Goal: Task Accomplishment & Management: Complete application form

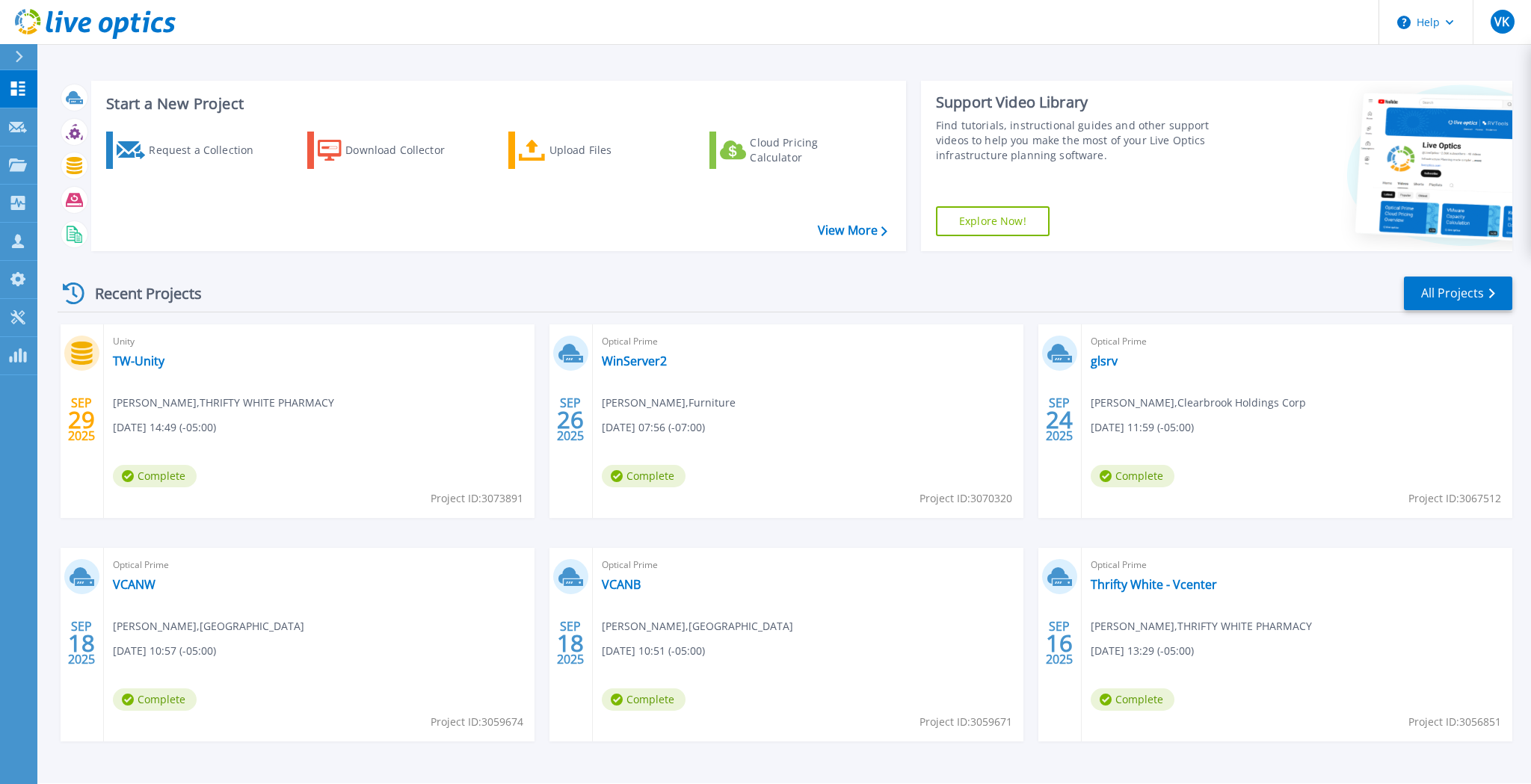
click at [31, 57] on div at bounding box center [26, 57] width 24 height 26
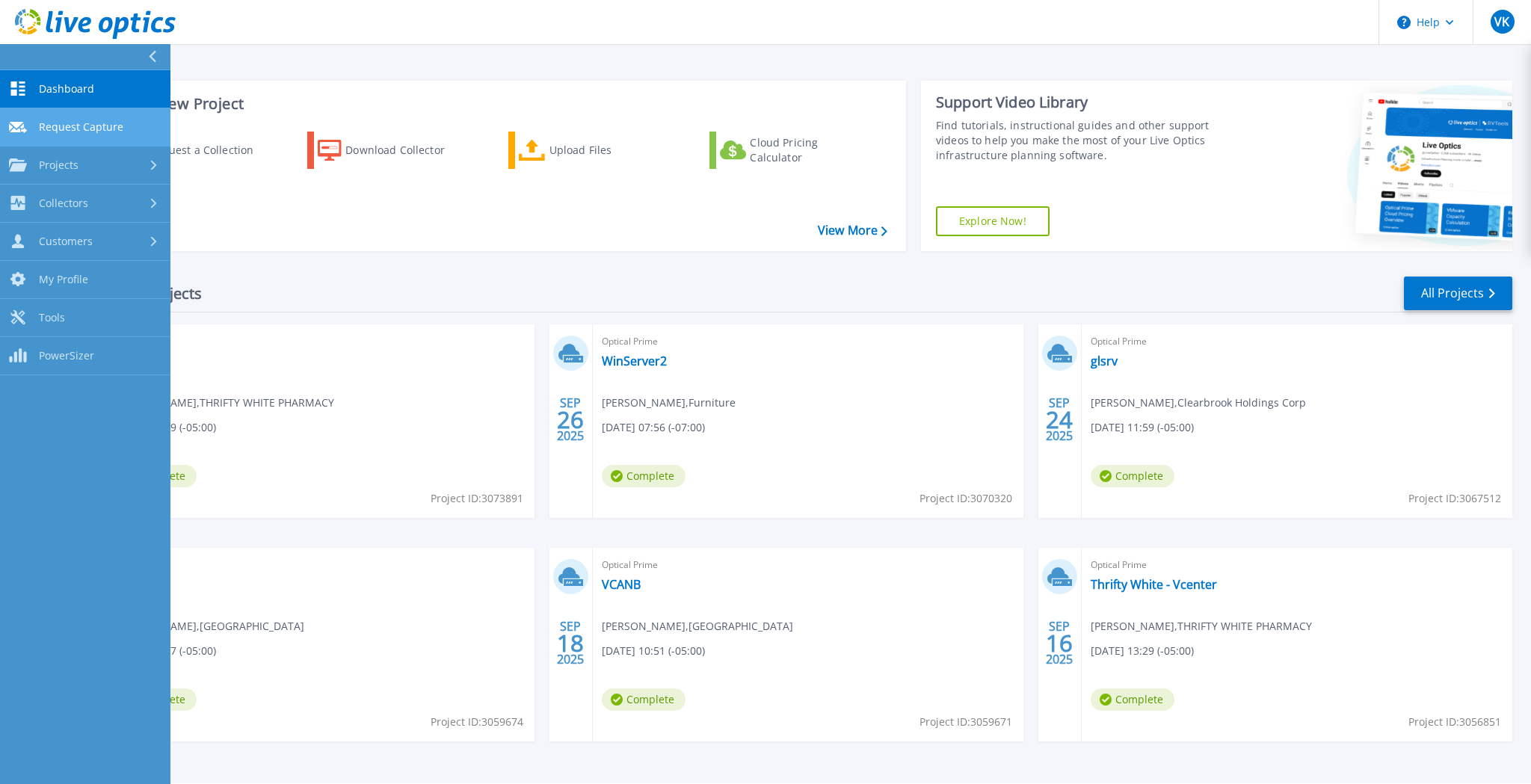
click at [87, 124] on span "Request Capture" at bounding box center [81, 127] width 84 height 14
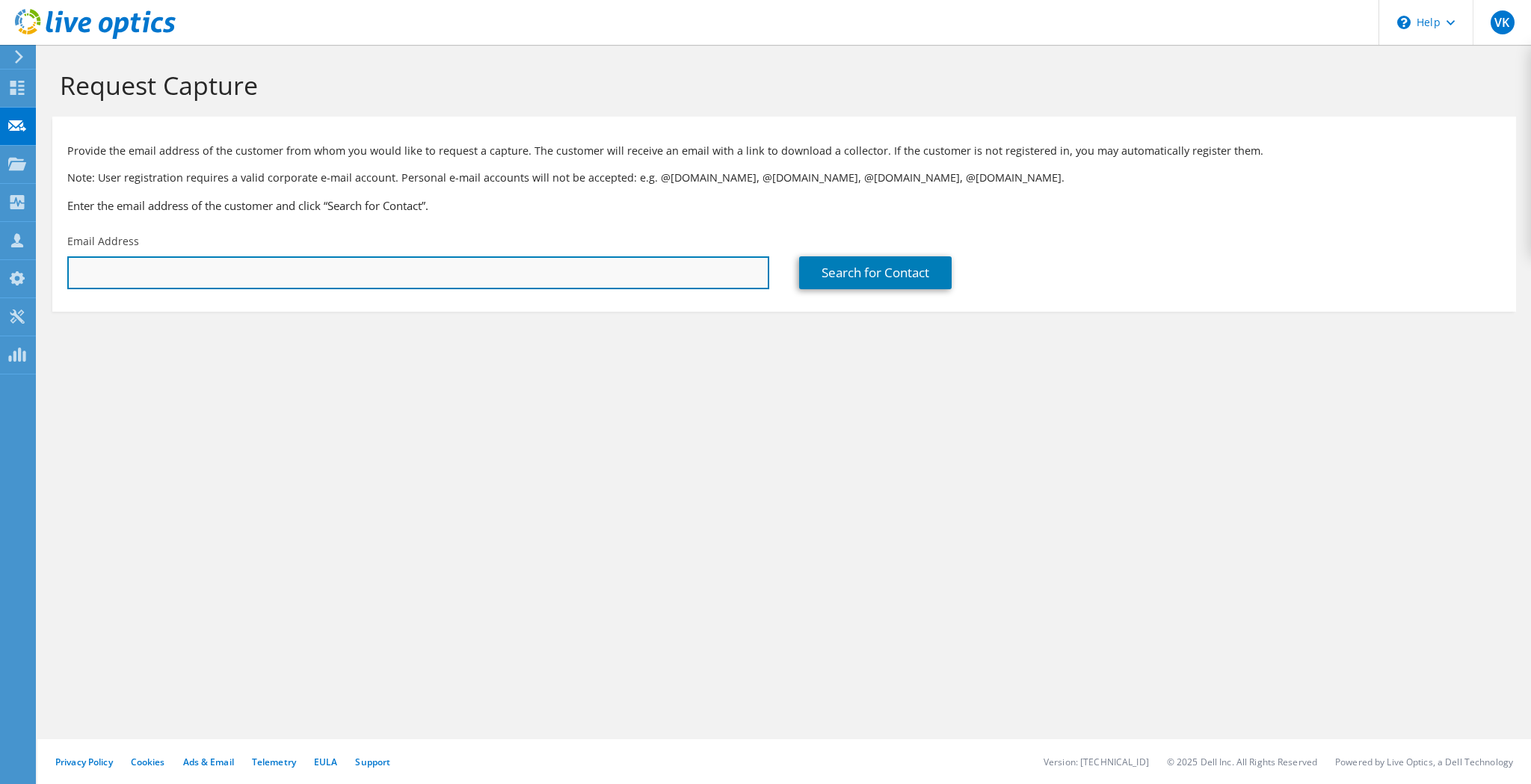
click at [310, 272] on input "text" at bounding box center [417, 272] width 702 height 33
type input "[PERSON_NAME][EMAIL_ADDRESS][DOMAIN_NAME]"
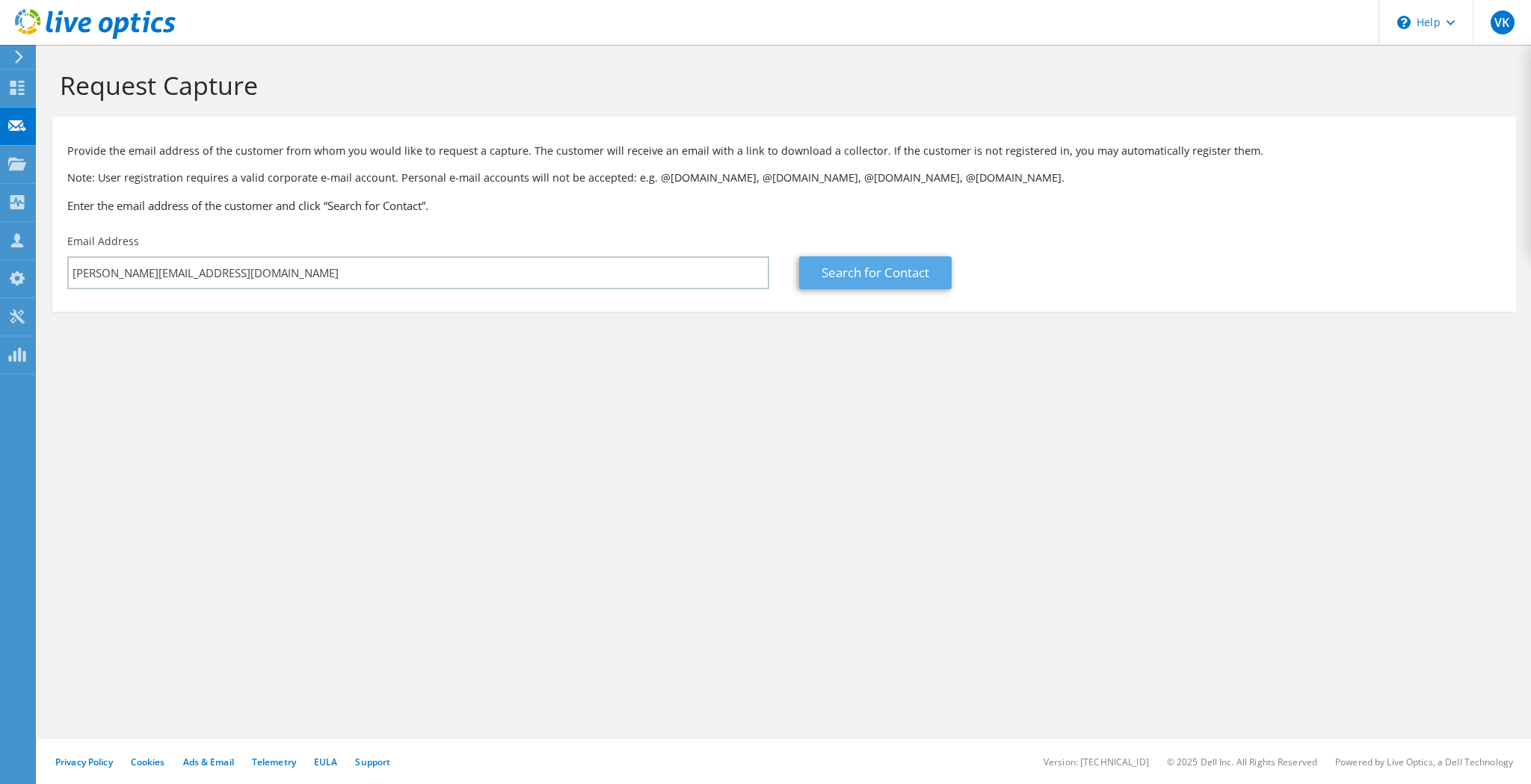
click at [902, 283] on link "Search for Contact" at bounding box center [875, 272] width 152 height 33
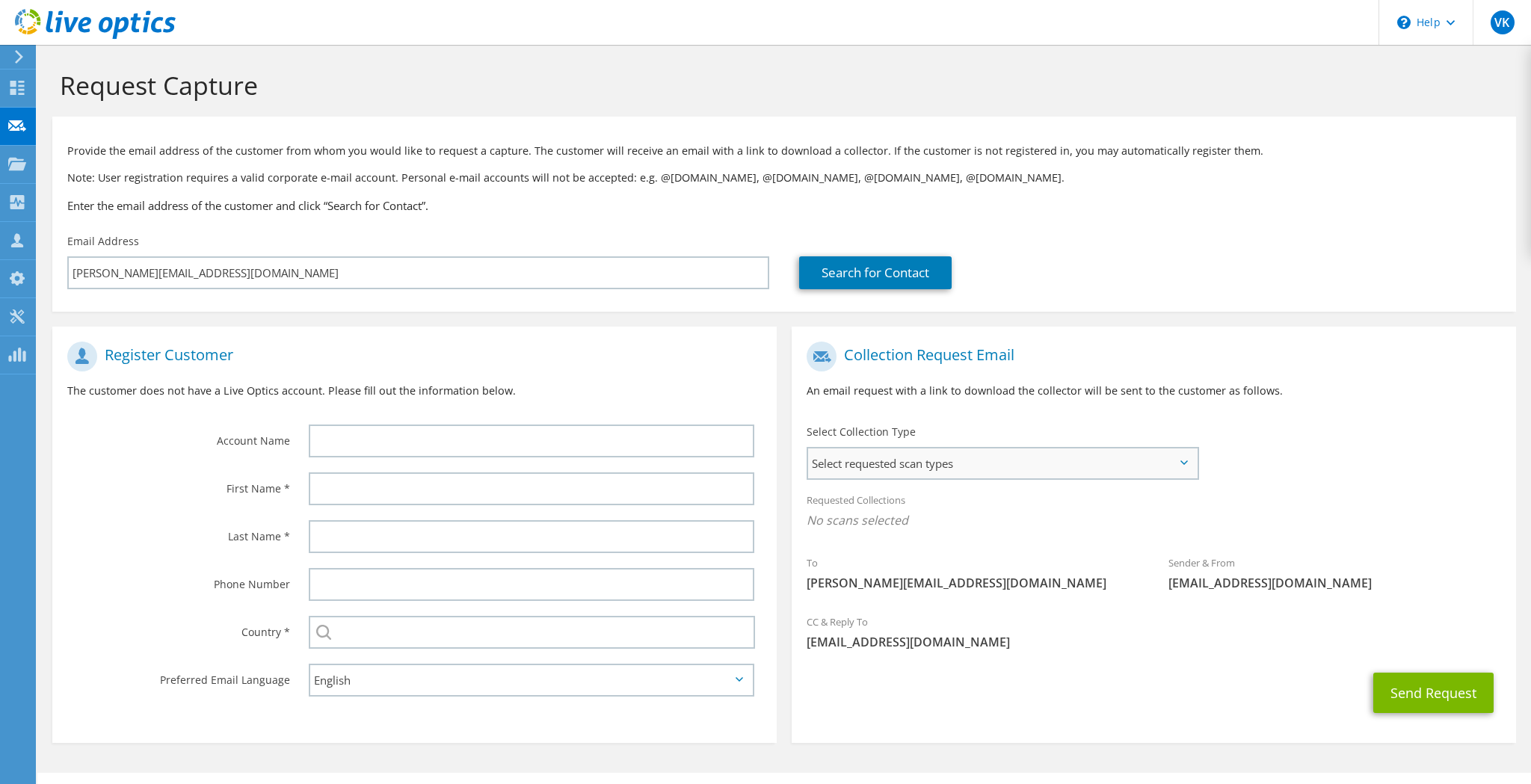
click at [1108, 449] on span "Select requested scan types" at bounding box center [1003, 463] width 389 height 30
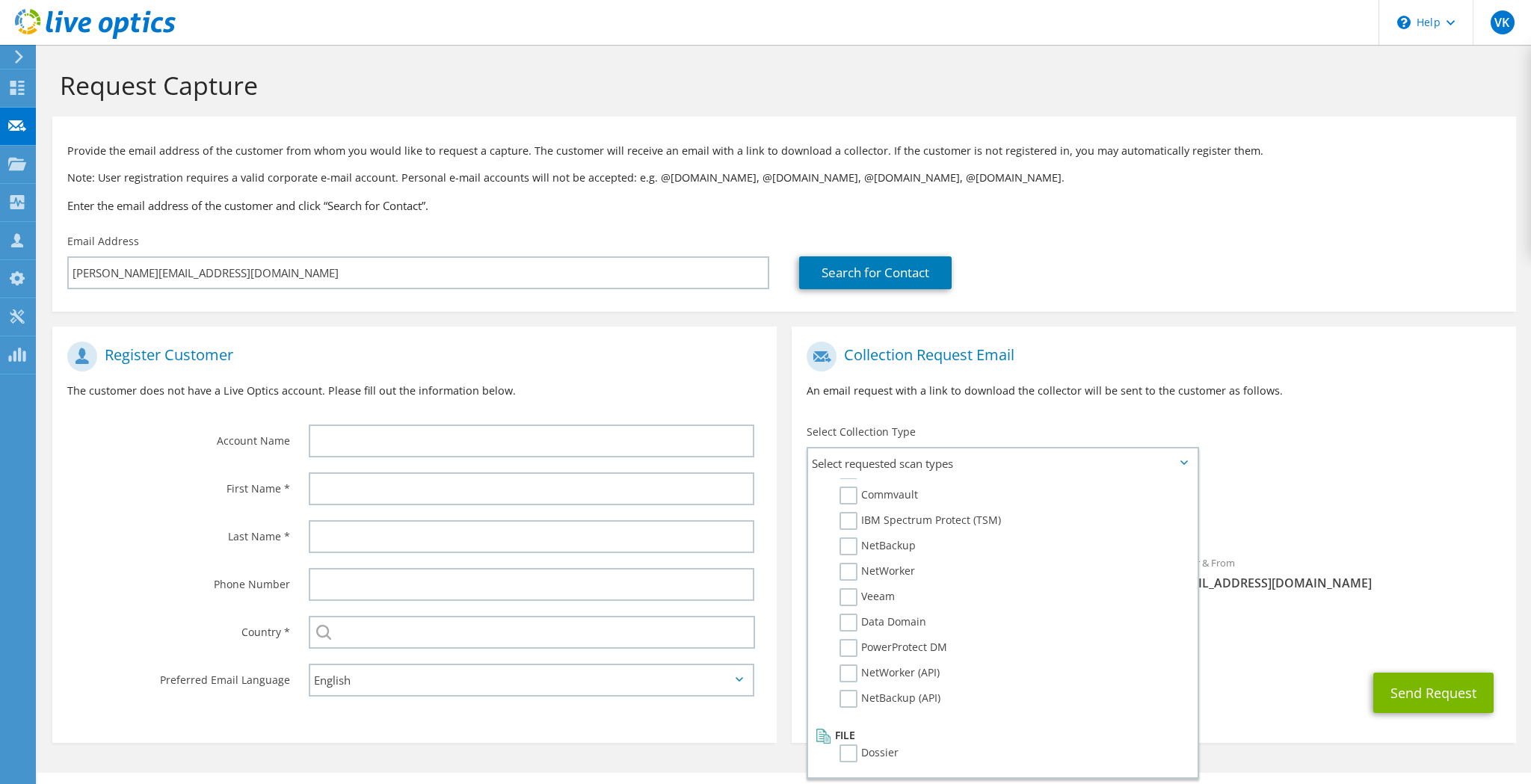
scroll to position [711, 0]
click at [1354, 490] on div "Requested Collections No scans selected" at bounding box center [1154, 512] width 725 height 55
